Goal: Transaction & Acquisition: Purchase product/service

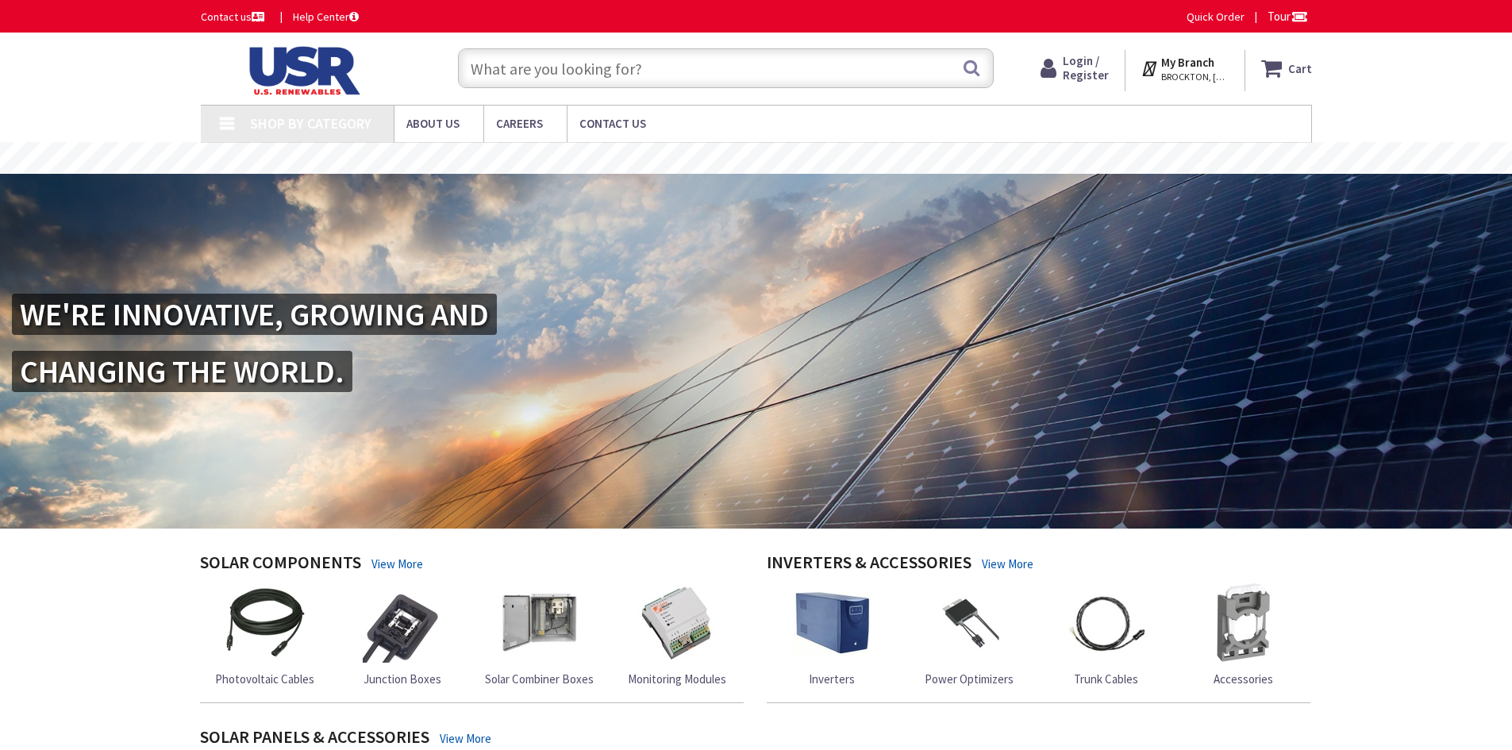
click at [784, 78] on input "text" at bounding box center [726, 68] width 536 height 40
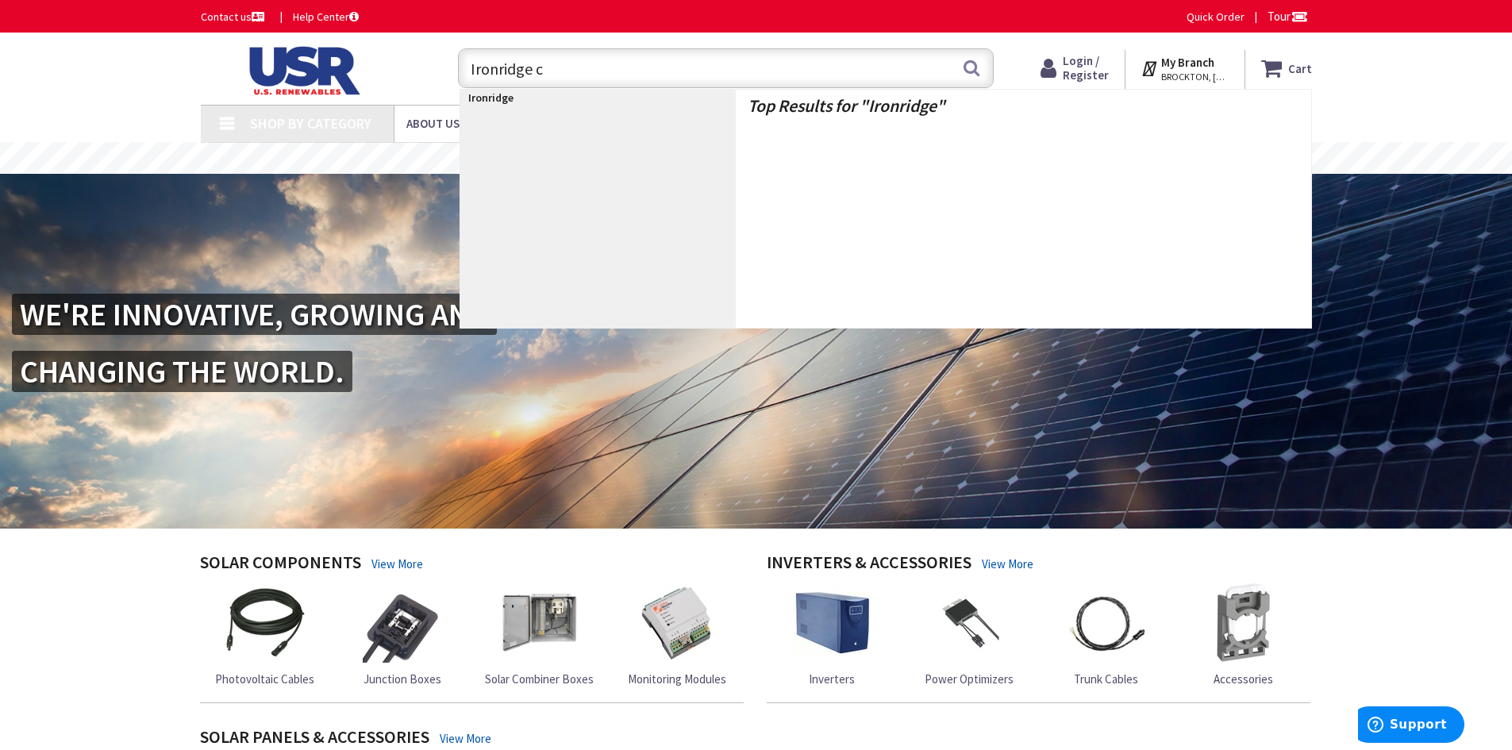
type input "Ironridge co"
type input "[PERSON_NAME][GEOGRAPHIC_DATA][PERSON_NAME], [GEOGRAPHIC_DATA]"
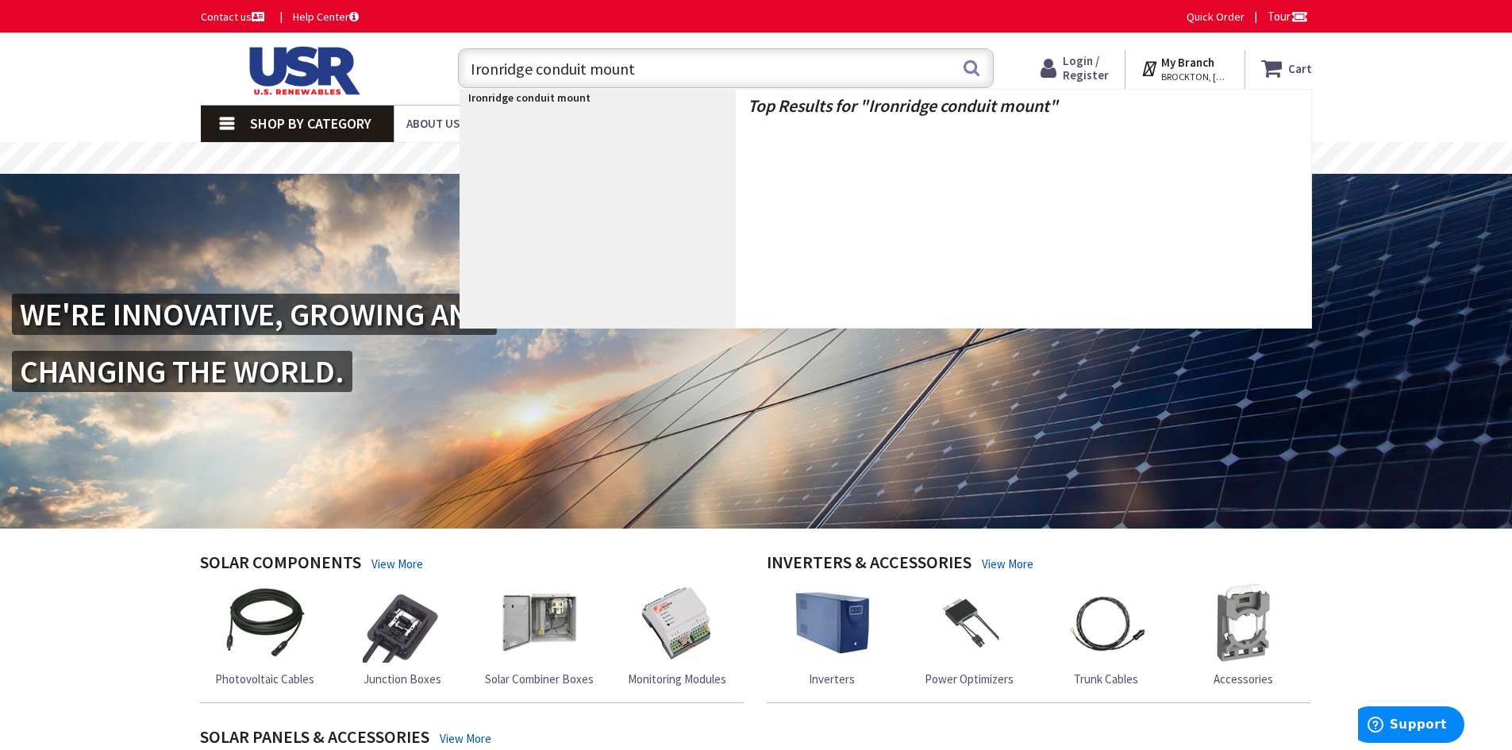
type input "Ironridge conduit mounts"
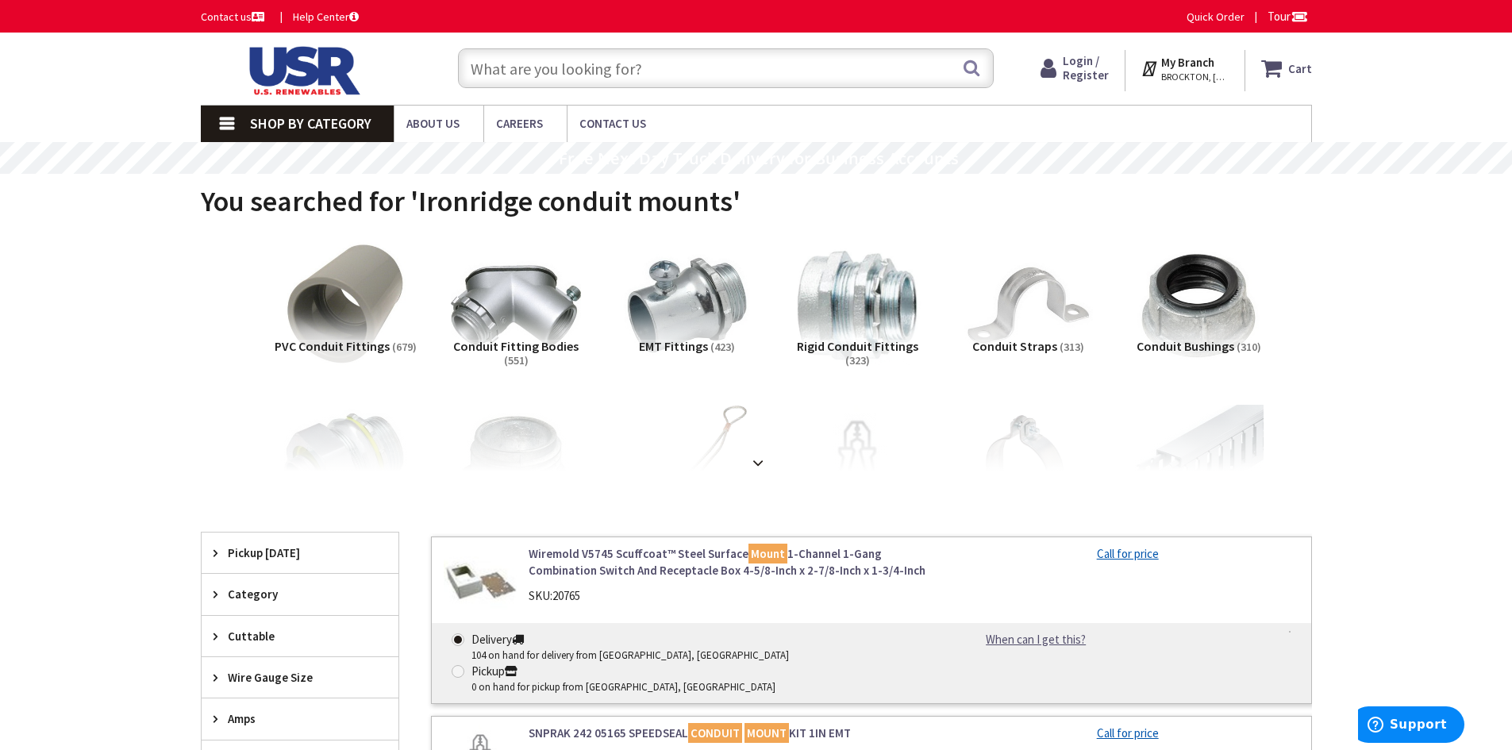
click at [758, 462] on strong at bounding box center [757, 462] width 19 height 17
